Goal: Transaction & Acquisition: Purchase product/service

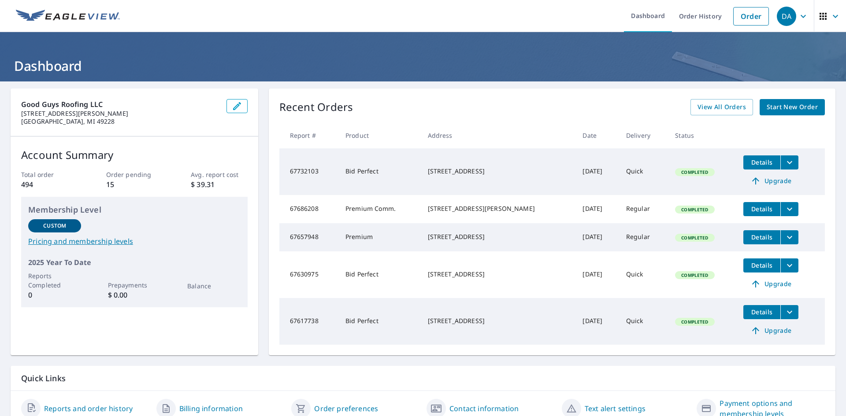
click at [799, 102] on span "Start New Order" at bounding box center [792, 107] width 51 height 11
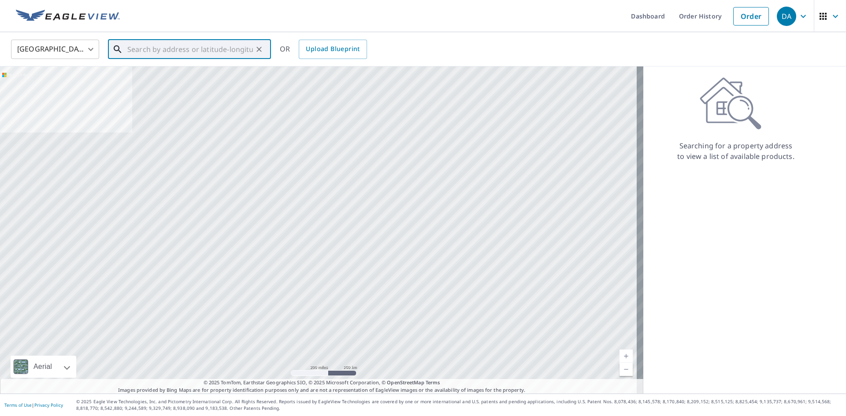
click at [224, 56] on input "text" at bounding box center [190, 49] width 126 height 25
paste input "[STREET_ADDRESS][PERSON_NAME][US_STATE]"
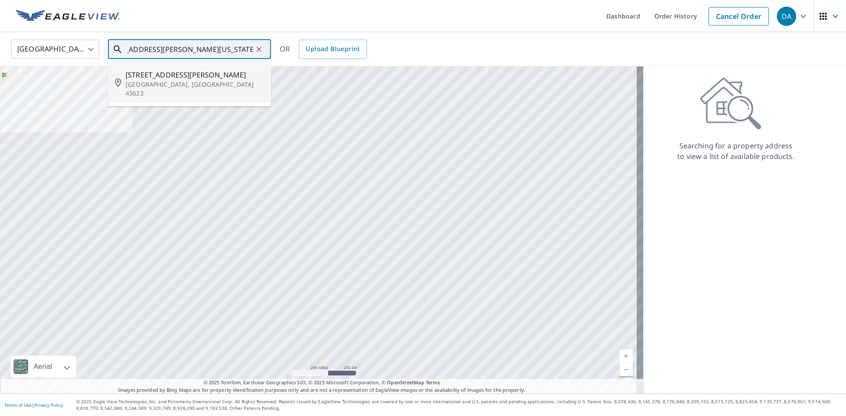
click at [193, 83] on p "[GEOGRAPHIC_DATA], [GEOGRAPHIC_DATA] 43623" at bounding box center [195, 89] width 138 height 18
type input "[STREET_ADDRESS][PERSON_NAME]"
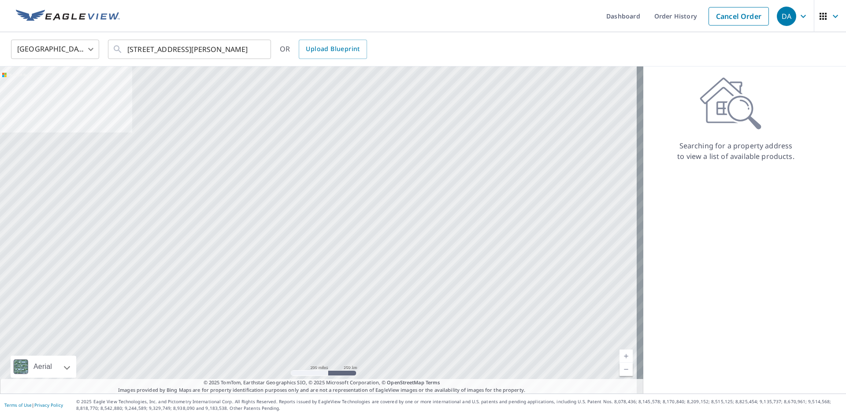
scroll to position [0, 0]
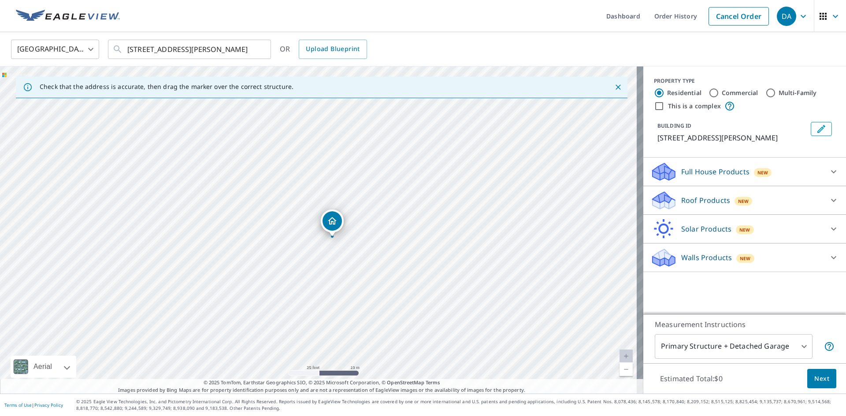
click at [695, 202] on p "Roof Products" at bounding box center [705, 200] width 49 height 11
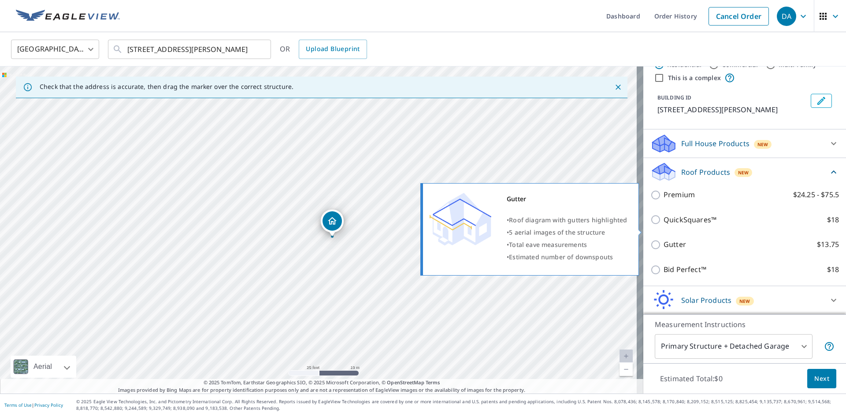
scroll to position [44, 0]
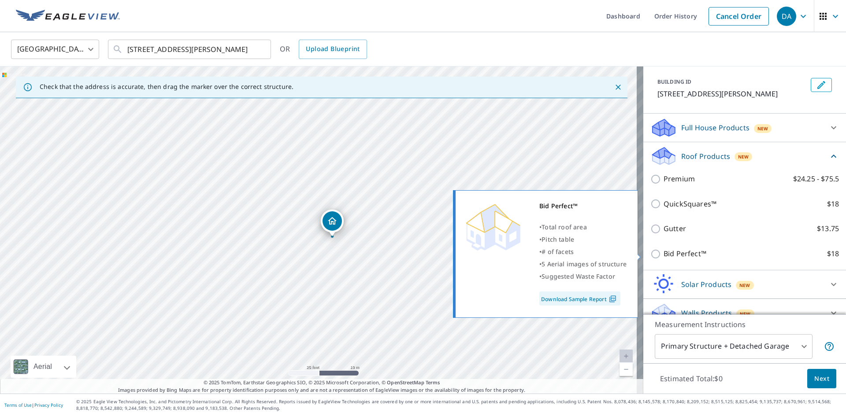
click at [668, 254] on p "Bid Perfect™" at bounding box center [685, 253] width 43 height 11
click at [664, 254] on input "Bid Perfect™ $18" at bounding box center [656, 254] width 13 height 11
checkbox input "true"
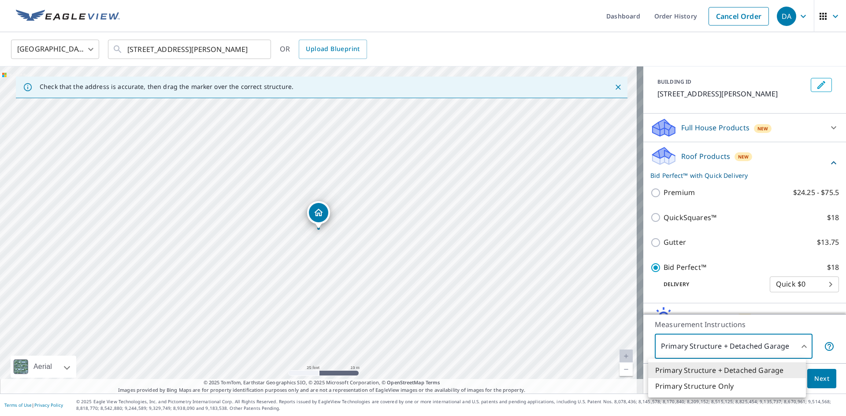
click at [786, 349] on body "DA DA Dashboard Order History Cancel Order DA [GEOGRAPHIC_DATA] [GEOGRAPHIC_DAT…" at bounding box center [423, 208] width 846 height 416
click at [786, 349] on div at bounding box center [423, 208] width 846 height 416
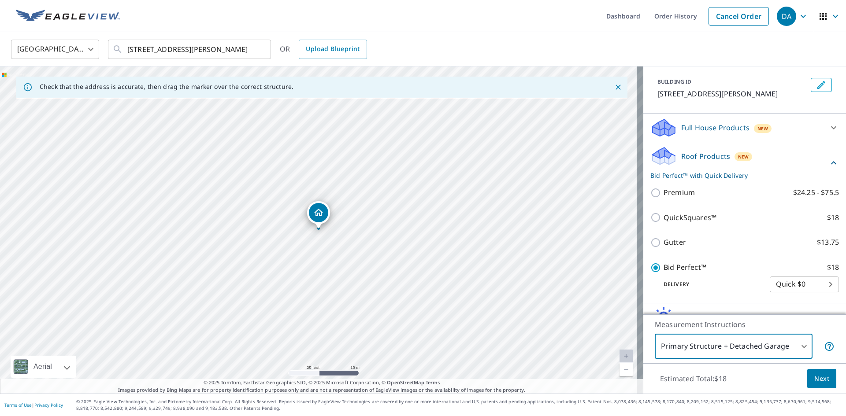
click at [786, 349] on body "DA DA Dashboard Order History Cancel Order DA [GEOGRAPHIC_DATA] [GEOGRAPHIC_DAT…" at bounding box center [423, 208] width 846 height 416
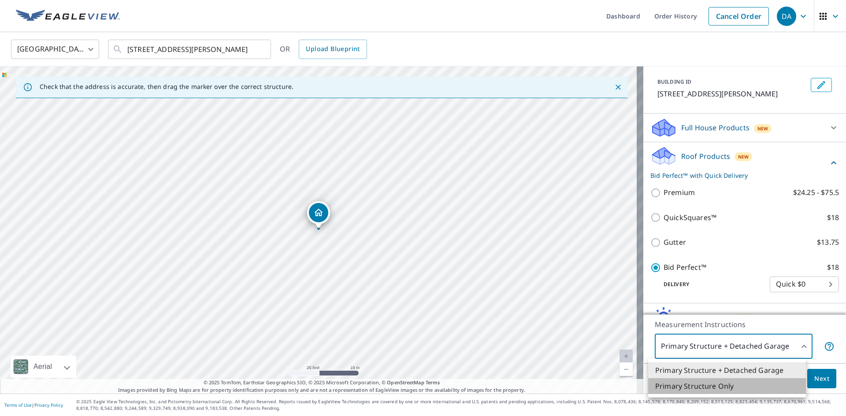
click at [712, 386] on li "Primary Structure Only" at bounding box center [727, 386] width 158 height 16
type input "2"
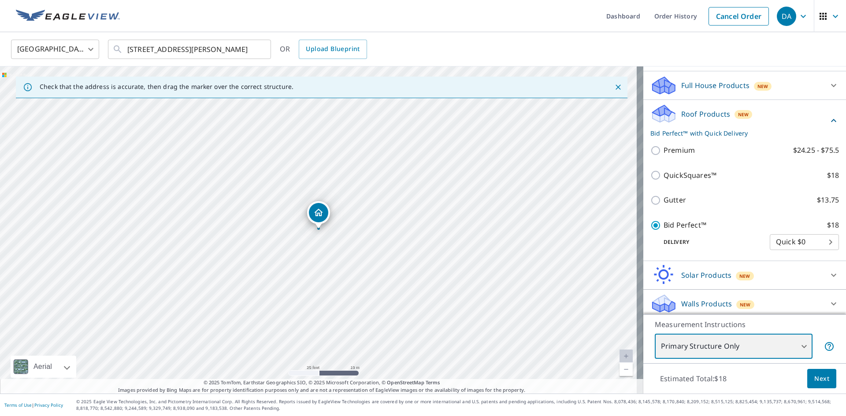
scroll to position [90, 0]
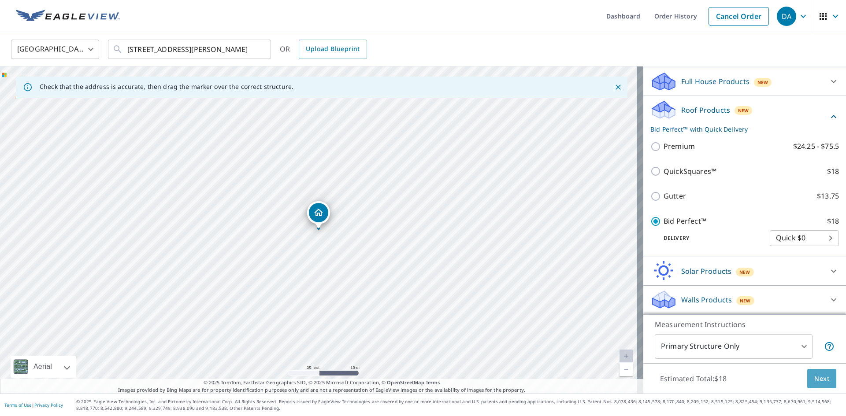
click at [815, 381] on span "Next" at bounding box center [821, 379] width 15 height 11
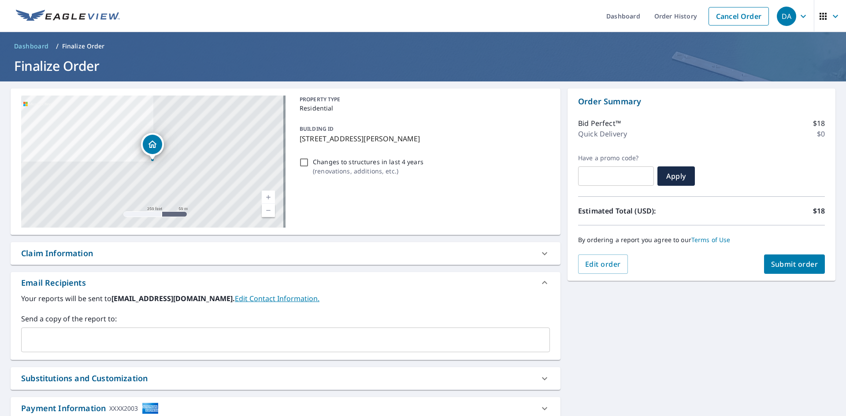
scroll to position [44, 0]
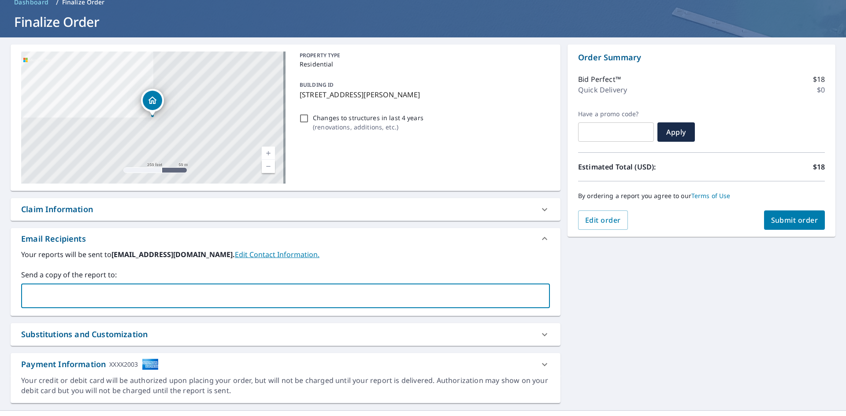
click at [101, 295] on input "text" at bounding box center [279, 296] width 508 height 17
type input "[EMAIL_ADDRESS][DOMAIN_NAME]"
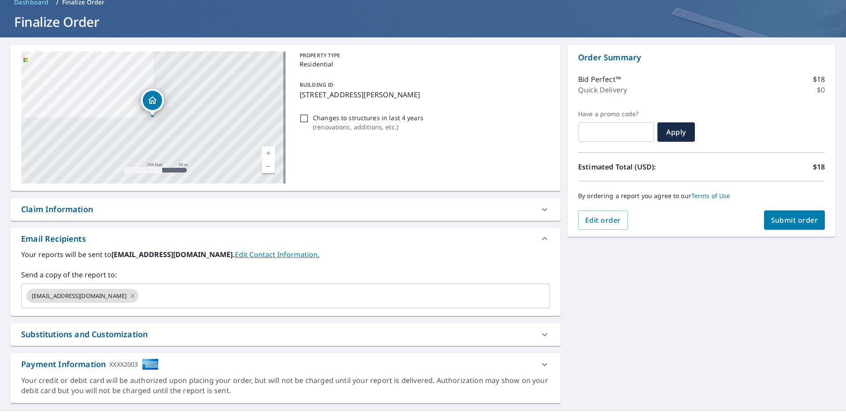
click at [404, 246] on div "Email Recipients" at bounding box center [286, 238] width 550 height 21
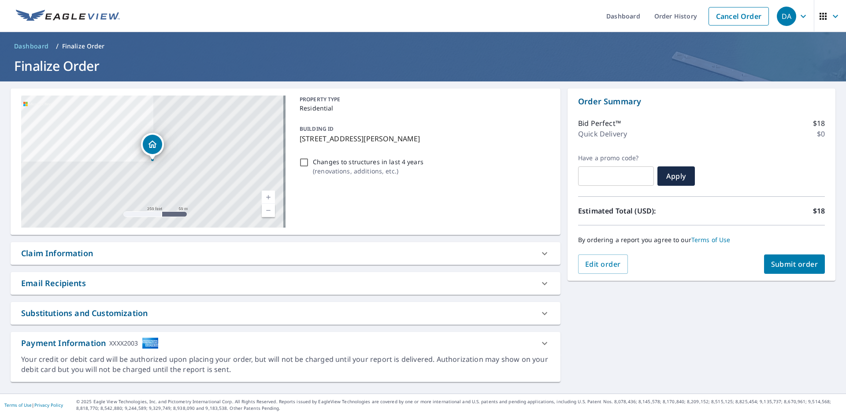
scroll to position [0, 0]
click at [386, 282] on div "Email Recipients" at bounding box center [277, 284] width 513 height 12
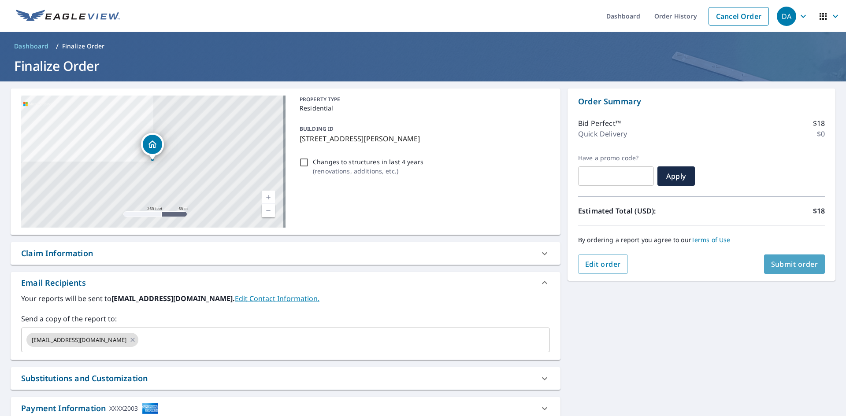
click at [799, 266] on span "Submit order" at bounding box center [794, 265] width 47 height 10
